Goal: Information Seeking & Learning: Learn about a topic

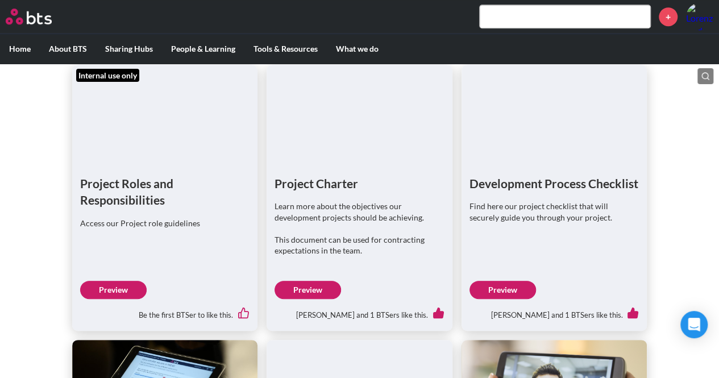
scroll to position [462, 0]
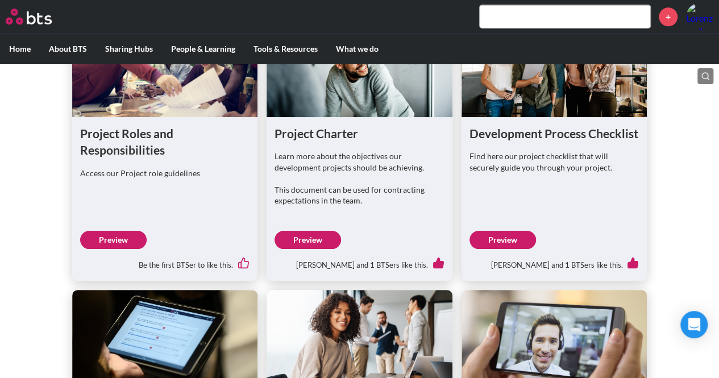
click at [100, 249] on link "Preview" at bounding box center [113, 240] width 67 height 18
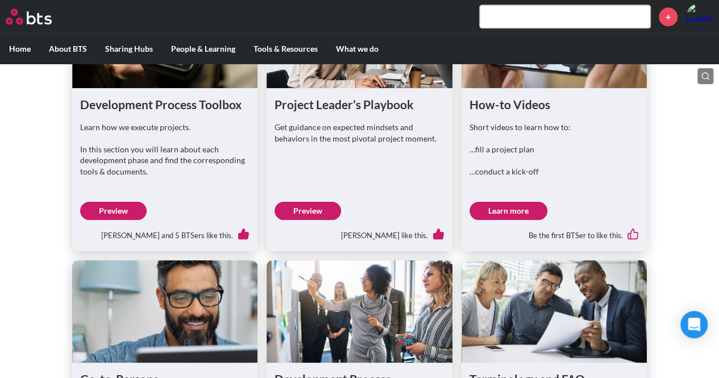
scroll to position [769, 0]
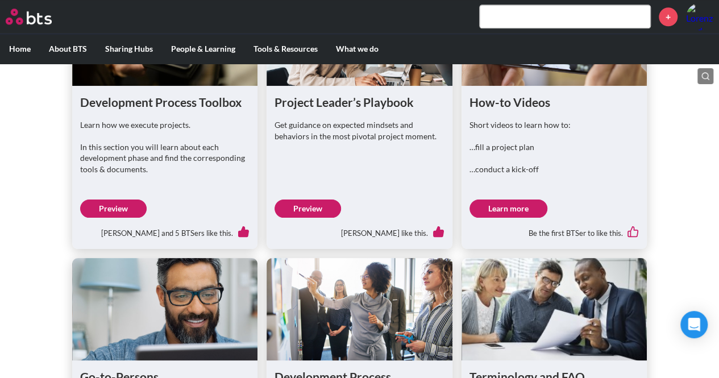
click at [106, 218] on link "Preview" at bounding box center [113, 209] width 67 height 18
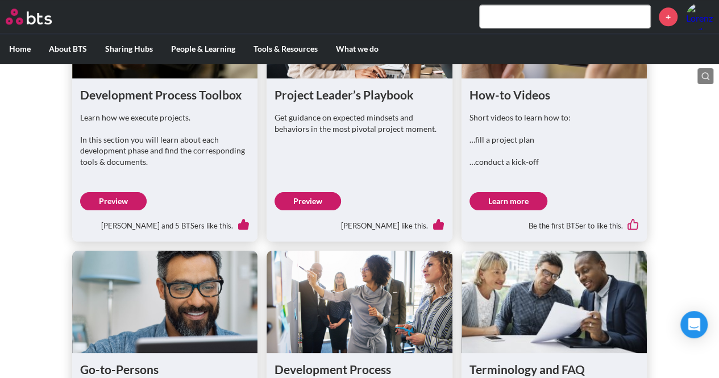
click at [306, 210] on link "Preview" at bounding box center [308, 201] width 67 height 18
click at [511, 210] on link "Learn more" at bounding box center [509, 201] width 78 height 18
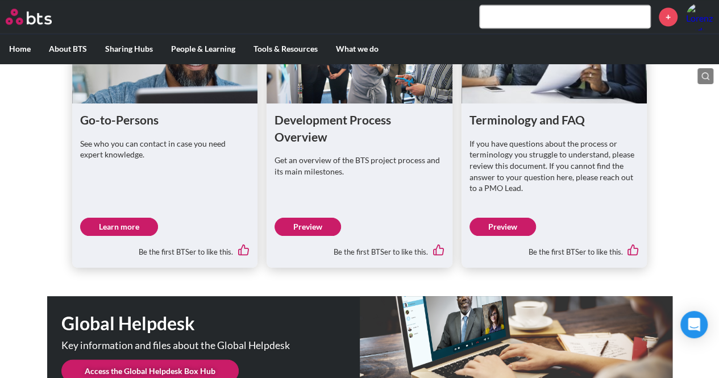
click at [125, 236] on link "Learn more" at bounding box center [119, 227] width 78 height 18
click at [304, 236] on link "Preview" at bounding box center [308, 227] width 67 height 18
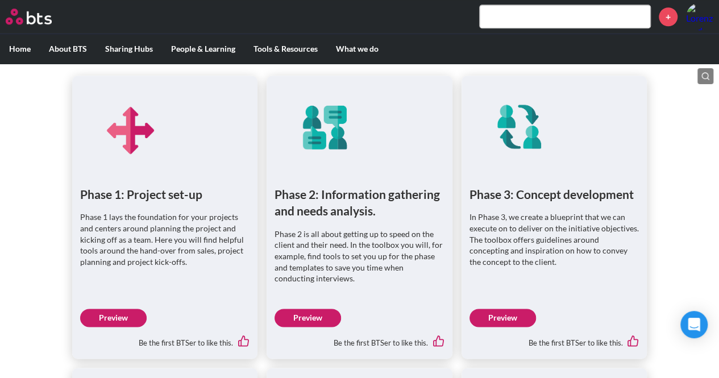
scroll to position [583, 0]
click at [118, 315] on link "Preview" at bounding box center [113, 317] width 67 height 18
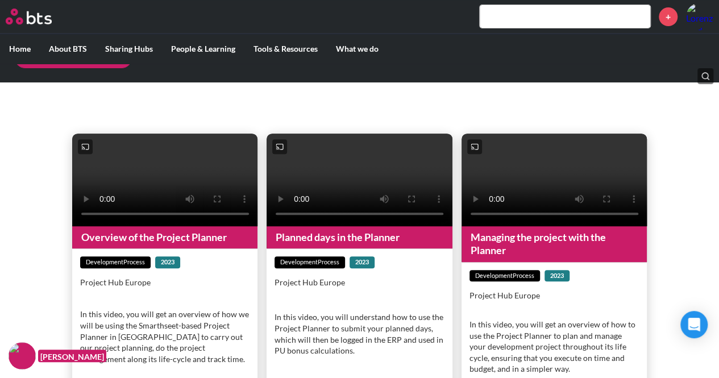
scroll to position [137, 0]
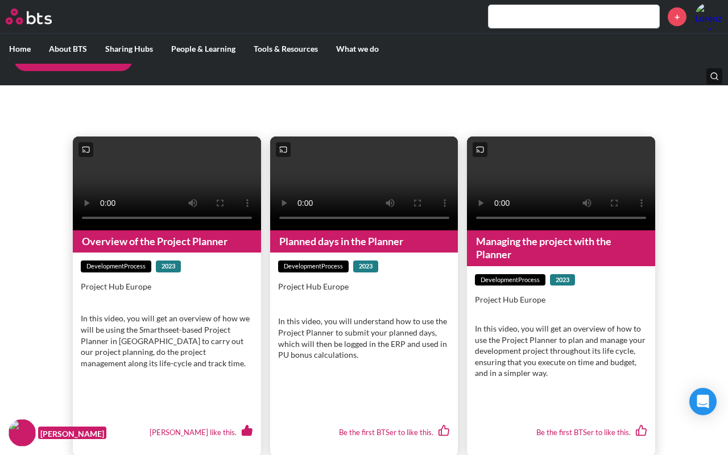
click at [73, 230] on video at bounding box center [167, 183] width 188 height 94
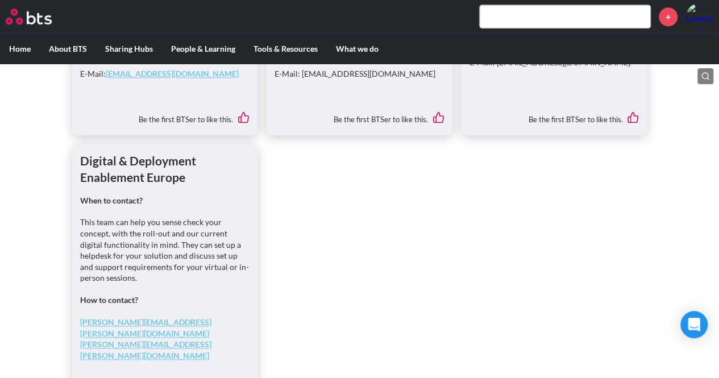
scroll to position [621, 0]
